Goal: Find specific fact: Find specific fact

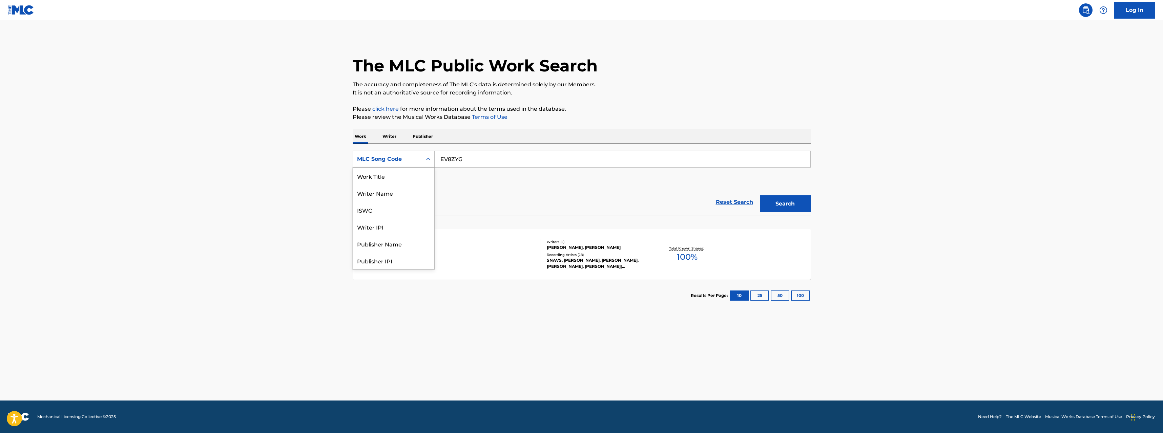
click at [417, 160] on div "MLC Song Code" at bounding box center [387, 159] width 61 height 8
click at [394, 180] on div "Work Title" at bounding box center [393, 176] width 81 height 17
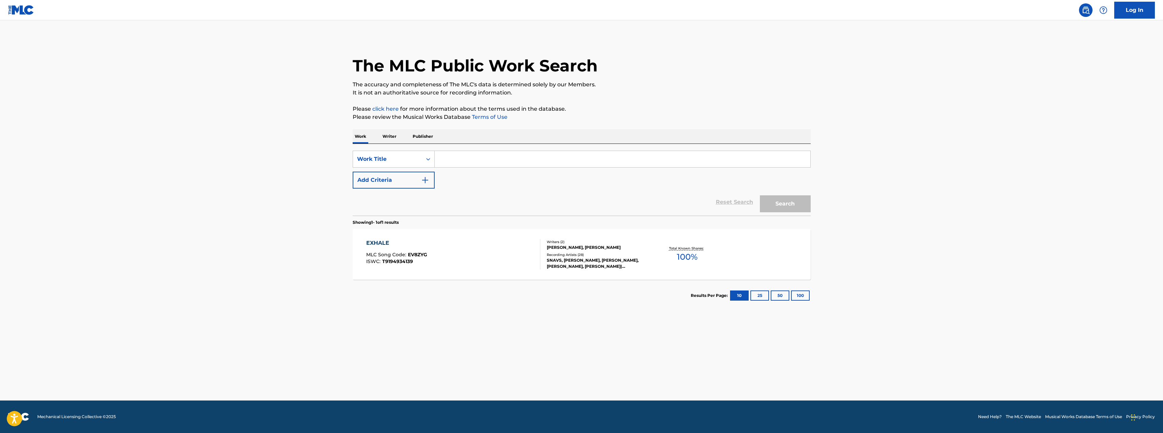
click at [476, 159] on input "Search Form" at bounding box center [623, 159] width 376 height 16
type input "yeah the girls"
click at [487, 170] on div "yeah the girls" at bounding box center [622, 174] width 375 height 12
click at [798, 209] on button "Search" at bounding box center [785, 203] width 51 height 17
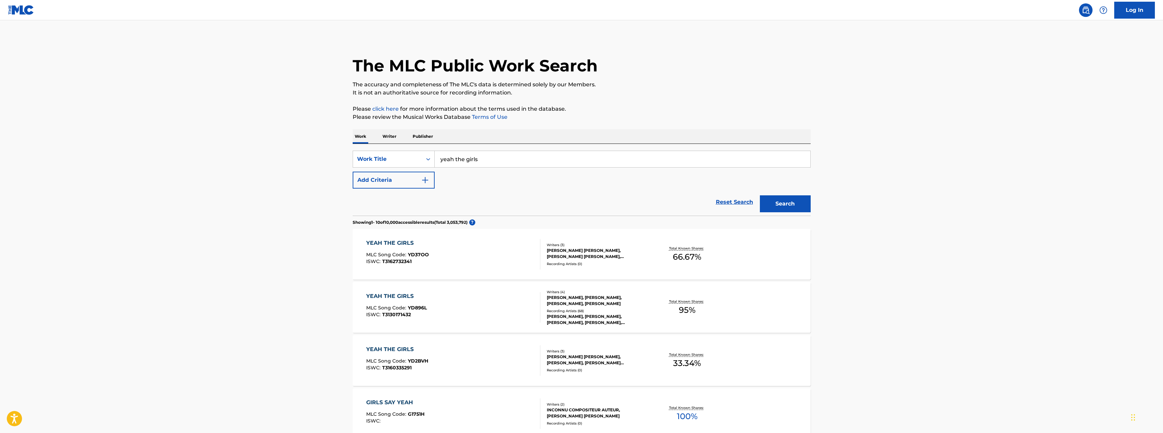
click at [407, 294] on div "YEAH THE GIRLS" at bounding box center [396, 296] width 61 height 8
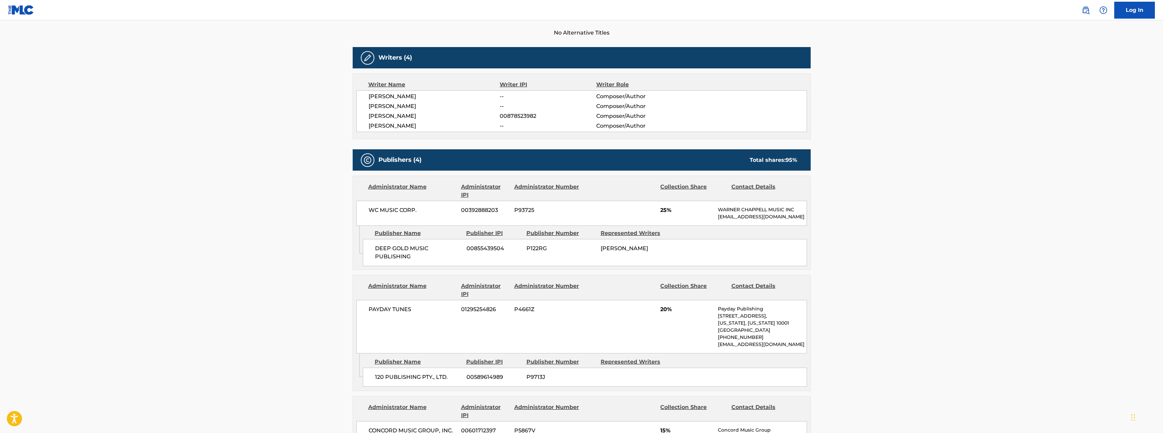
scroll to position [203, 0]
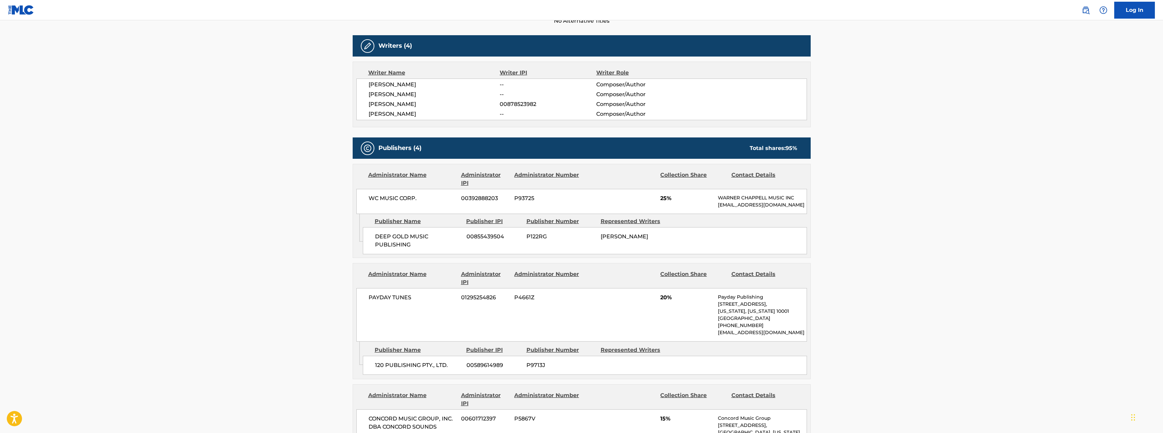
drag, startPoint x: 663, startPoint y: 241, endPoint x: 669, endPoint y: 243, distance: 5.9
click at [668, 241] on div "[PERSON_NAME]" at bounding box center [635, 237] width 69 height 8
click at [670, 243] on div "DEEP GOLD MUSIC PUBLISHING 00855439504 P122RG [PERSON_NAME]" at bounding box center [585, 240] width 444 height 27
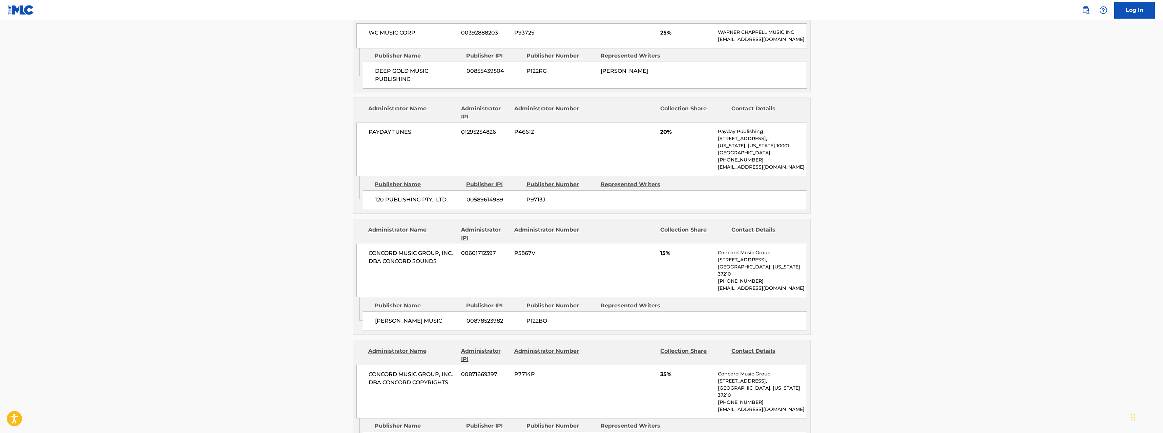
scroll to position [373, 0]
